Goal: Task Accomplishment & Management: Manage account settings

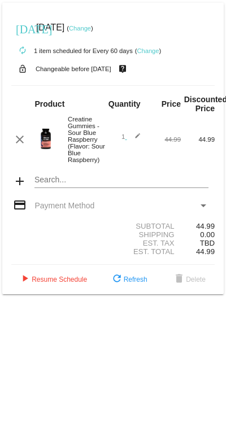
click at [91, 25] on link "Change" at bounding box center [80, 28] width 22 height 7
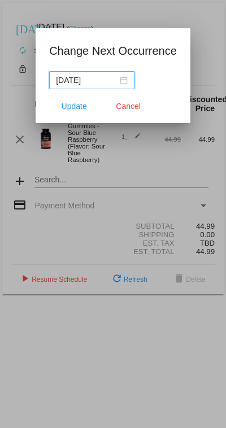
click at [123, 82] on div "[DATE]" at bounding box center [92, 80] width 72 height 12
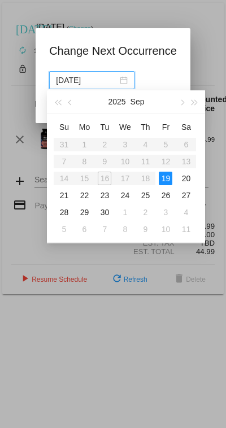
click at [180, 103] on span "button" at bounding box center [182, 103] width 6 height 6
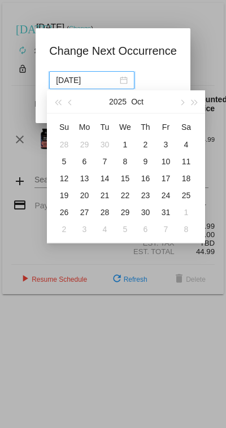
click at [181, 111] on button "button" at bounding box center [182, 101] width 12 height 23
click at [188, 145] on div "1" at bounding box center [186, 145] width 14 height 14
type input "[DATE]"
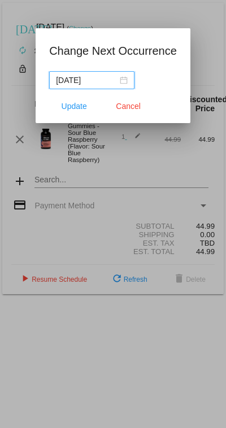
click at [76, 109] on span "Update" at bounding box center [74, 106] width 25 height 9
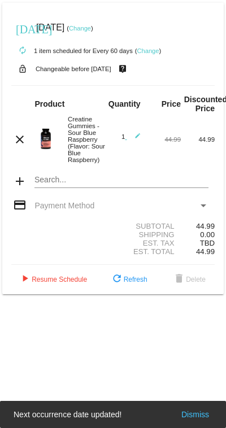
click at [153, 50] on link "Change" at bounding box center [148, 50] width 22 height 7
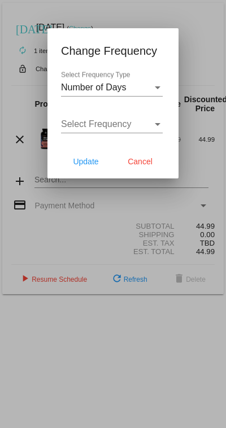
click at [158, 86] on div "Select Frequency Type" at bounding box center [158, 87] width 10 height 10
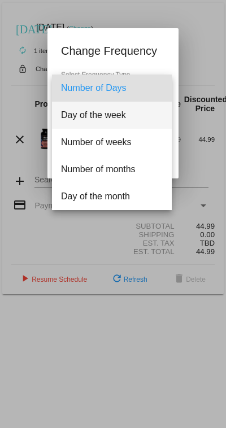
click at [119, 112] on span "Day of the week" at bounding box center [112, 115] width 102 height 27
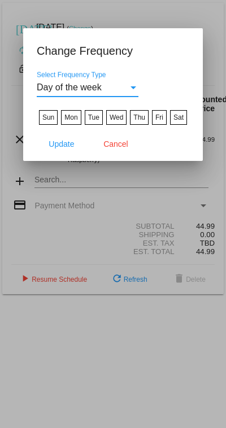
click at [119, 93] on div "Day of the week" at bounding box center [83, 87] width 92 height 10
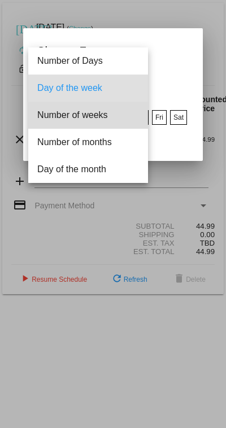
click at [110, 117] on span "Number of weeks" at bounding box center [88, 115] width 102 height 27
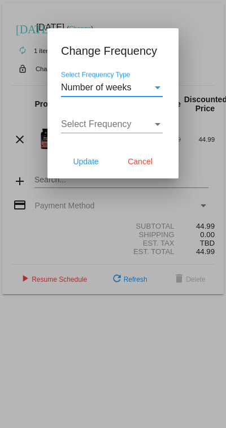
click at [157, 127] on div "Select Frequency" at bounding box center [158, 124] width 10 height 10
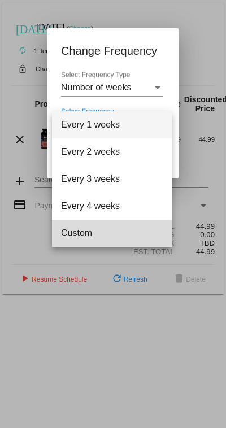
click at [89, 236] on span "Custom" at bounding box center [112, 233] width 102 height 27
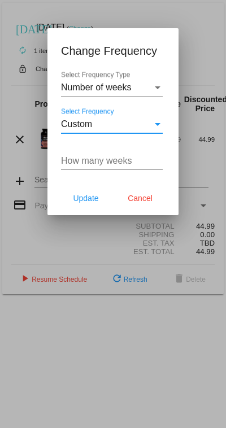
click at [143, 159] on input "How many weeks" at bounding box center [112, 161] width 102 height 10
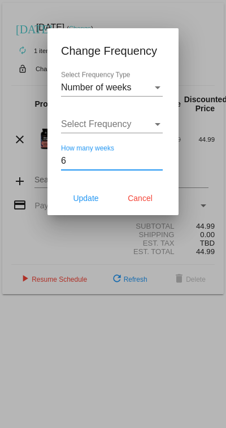
type input "6"
click at [92, 199] on span "Update" at bounding box center [85, 198] width 25 height 9
